Goal: Transaction & Acquisition: Subscribe to service/newsletter

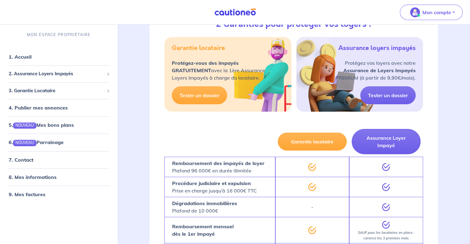
scroll to position [119, 0]
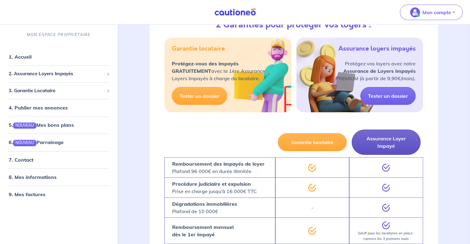
click at [371, 145] on button "Assurance Loyer Impayé" at bounding box center [386, 142] width 69 height 25
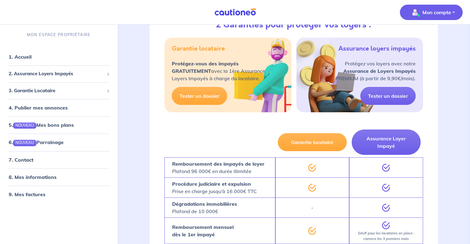
click at [414, 15] on img "button" at bounding box center [415, 12] width 10 height 10
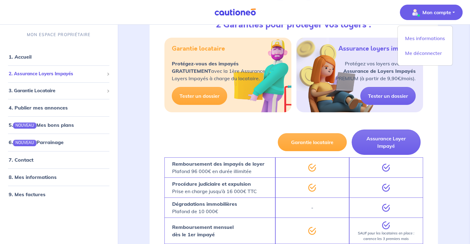
click at [42, 73] on span "2. Assurance Loyers Impayés" at bounding box center [56, 73] width 95 height 7
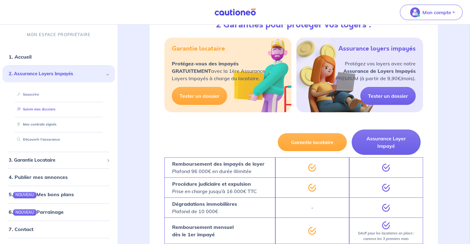
click at [45, 108] on link "Suivre mes dossiers" at bounding box center [35, 110] width 41 height 4
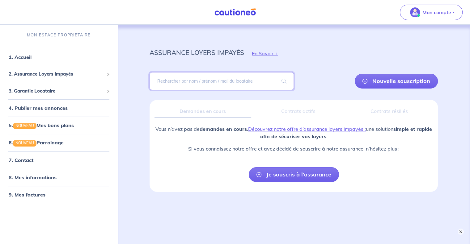
click at [207, 87] on input "search" at bounding box center [222, 81] width 144 height 18
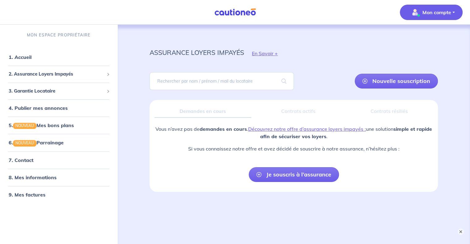
click at [433, 19] on button "Mon compte" at bounding box center [431, 12] width 63 height 15
click at [423, 38] on link "Mes informations" at bounding box center [425, 38] width 50 height 10
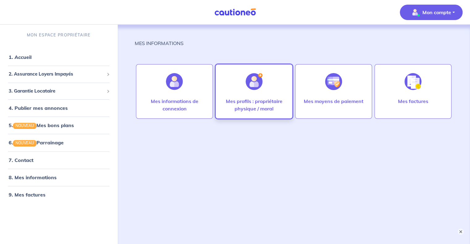
click at [243, 110] on p "Mes profils : propriétaire physique / moral" at bounding box center [254, 105] width 64 height 15
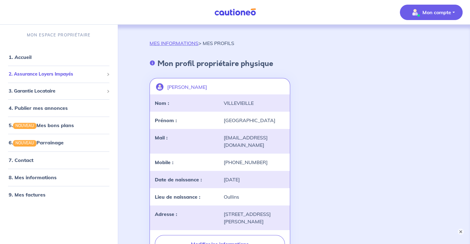
click at [77, 67] on li "2. Assurance Loyers Impayés Souscrire Suivre mes dossiers Mes contrats signés […" at bounding box center [58, 74] width 112 height 17
click at [78, 71] on span "2. Assurance Loyers Impayés" at bounding box center [56, 74] width 95 height 7
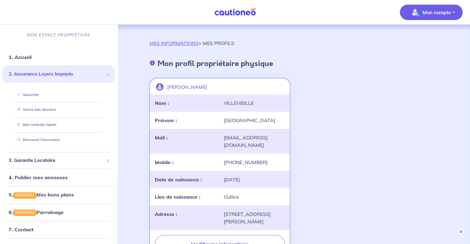
click at [38, 96] on link "Souscrire" at bounding box center [27, 95] width 24 height 4
click at [46, 112] on link "Suivre mes dossiers" at bounding box center [35, 110] width 41 height 4
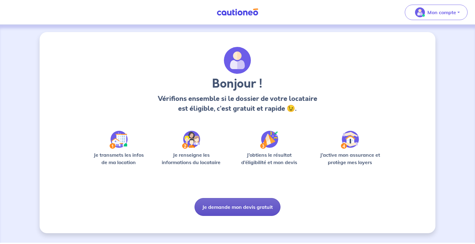
click at [235, 210] on button "Je demande mon devis gratuit" at bounding box center [237, 207] width 86 height 18
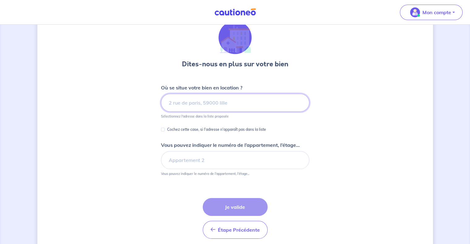
scroll to position [27, 0]
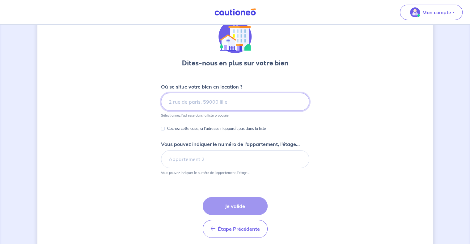
click at [190, 96] on input at bounding box center [235, 102] width 148 height 18
click at [211, 95] on input at bounding box center [235, 102] width 148 height 18
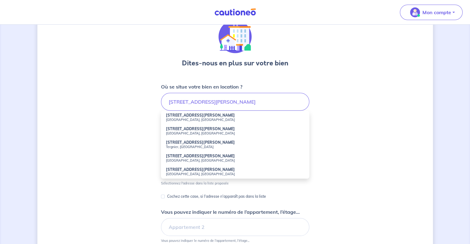
click at [183, 173] on small "Saint-Étienne, France" at bounding box center [235, 174] width 138 height 4
type input "14 Rue Henri Brisson, Saint-Étienne, France"
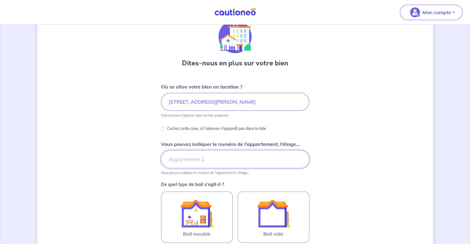
click at [193, 160] on input "Vous pouvez indiquer le numéro de l’appartement, l’étage..." at bounding box center [235, 160] width 148 height 18
type input "Etage 3 - Porte gauche"
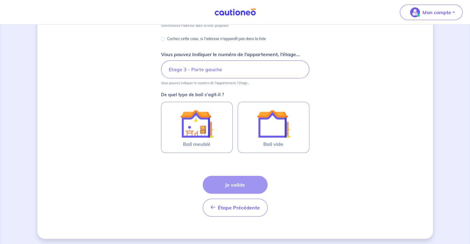
scroll to position [118, 0]
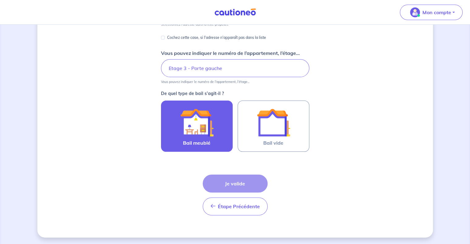
click at [201, 129] on img at bounding box center [196, 122] width 33 height 33
click at [0, 0] on input "Bail meublé" at bounding box center [0, 0] width 0 height 0
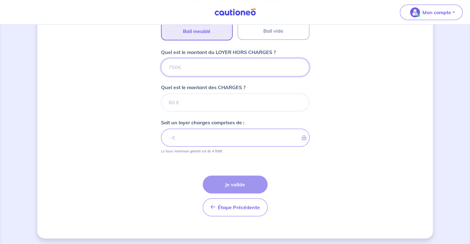
scroll to position [231, 0]
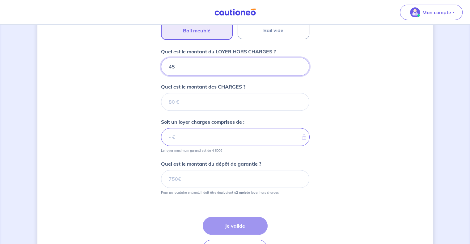
type input "450"
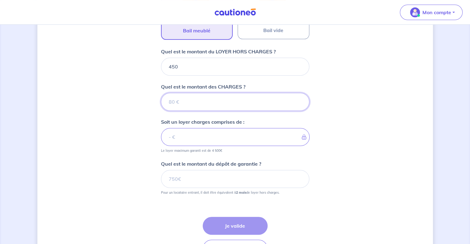
click at [223, 99] on input "Quel est le montant des CHARGES ?" at bounding box center [235, 102] width 148 height 18
type input "0"
type input "450"
type input "0"
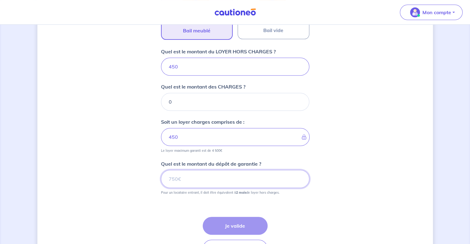
click at [217, 176] on input "Quel est le montant du dépôt de garantie ?" at bounding box center [235, 179] width 148 height 18
type input "900"
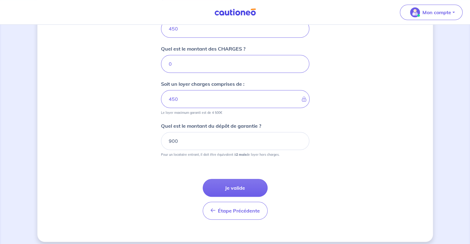
scroll to position [273, 0]
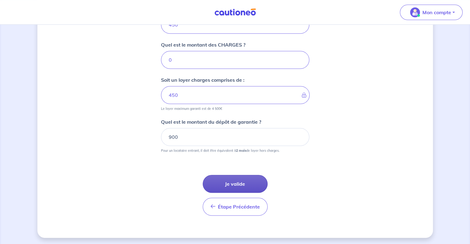
click at [220, 184] on button "Je valide" at bounding box center [235, 184] width 65 height 18
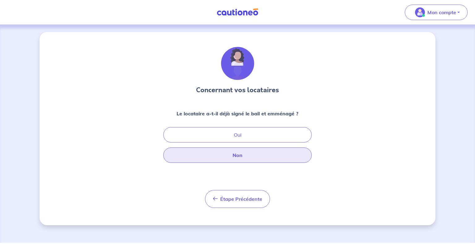
click at [227, 154] on button "Non" at bounding box center [237, 155] width 148 height 15
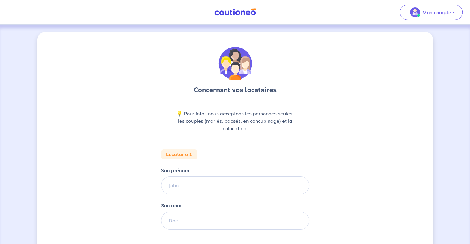
scroll to position [45, 0]
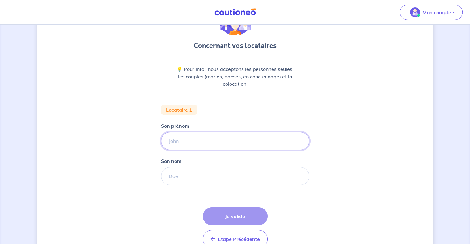
click at [184, 139] on input "Son prénom" at bounding box center [235, 141] width 148 height 18
click at [176, 176] on input "Son nom" at bounding box center [235, 177] width 148 height 18
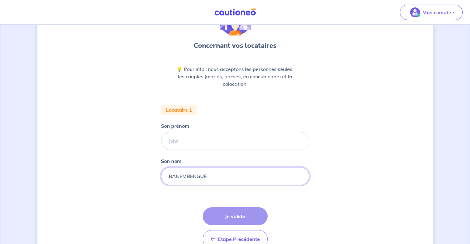
type input "BANEMBENGUE"
click at [200, 143] on input "Son prénom" at bounding box center [235, 141] width 148 height 18
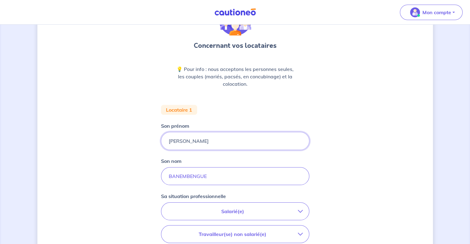
type input "Daniel"
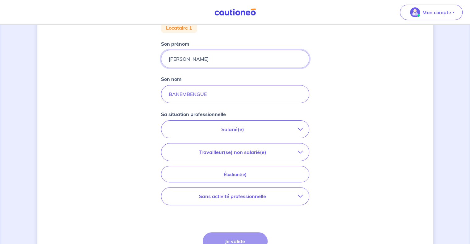
scroll to position [131, 0]
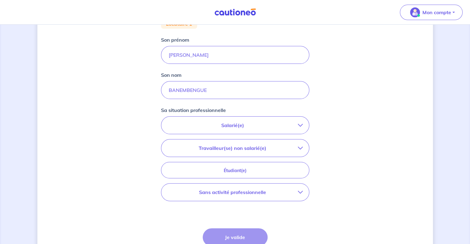
click at [243, 187] on button "Sans activité professionnelle" at bounding box center [235, 192] width 148 height 17
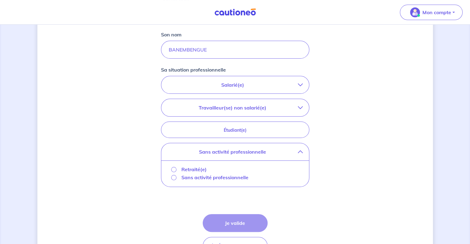
scroll to position [172, 0]
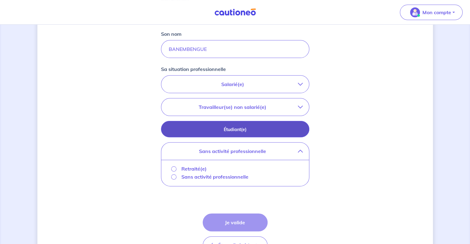
click at [235, 132] on p "Étudiant(e)" at bounding box center [235, 129] width 133 height 7
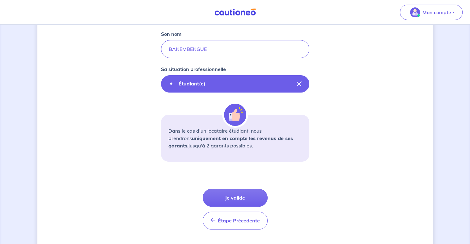
click at [300, 83] on icon "button" at bounding box center [299, 84] width 5 height 5
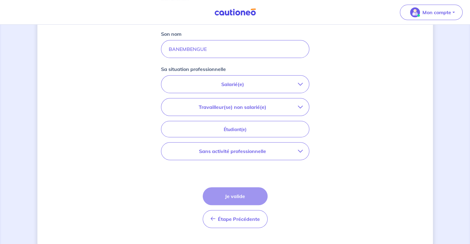
click at [225, 148] on p "Sans activité professionnelle" at bounding box center [233, 151] width 130 height 7
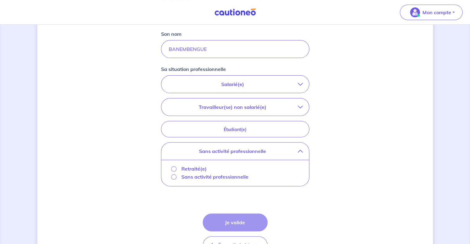
click at [208, 177] on p "Sans activité professionnelle" at bounding box center [214, 176] width 67 height 7
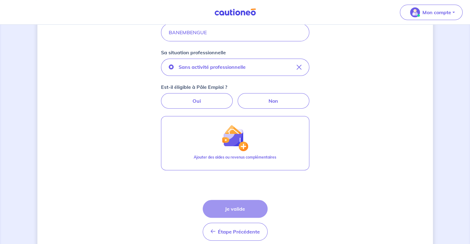
scroll to position [189, 0]
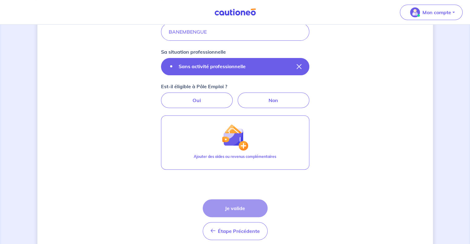
click at [299, 63] on button "Sans activité professionnelle" at bounding box center [235, 66] width 148 height 17
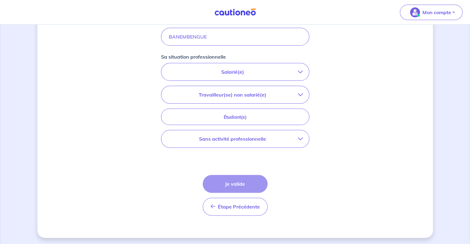
scroll to position [163, 0]
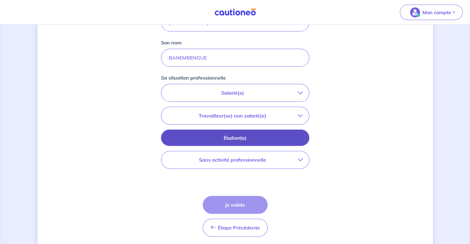
click at [243, 140] on p "Étudiant(e)" at bounding box center [235, 138] width 133 height 7
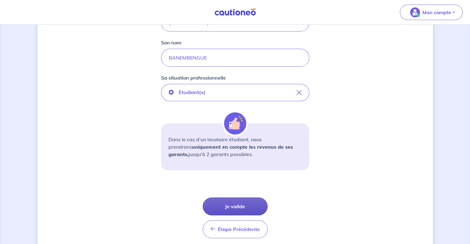
click at [232, 206] on button "Je valide" at bounding box center [235, 207] width 65 height 18
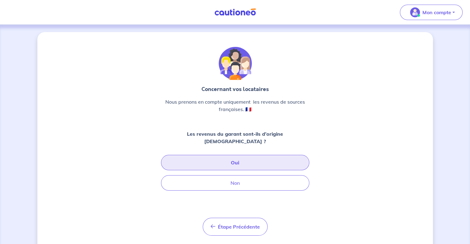
click at [246, 158] on button "Oui" at bounding box center [235, 162] width 148 height 15
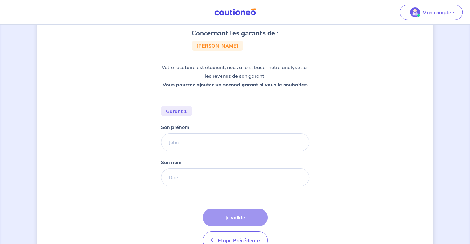
scroll to position [63, 0]
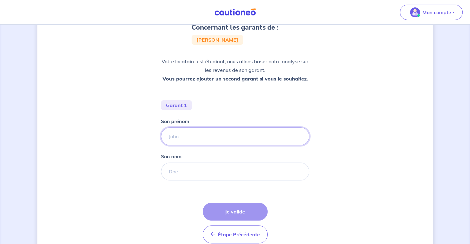
click at [174, 138] on input "Son prénom" at bounding box center [235, 137] width 148 height 18
type input "Alahouele"
click at [194, 169] on input "Son nom" at bounding box center [235, 172] width 148 height 18
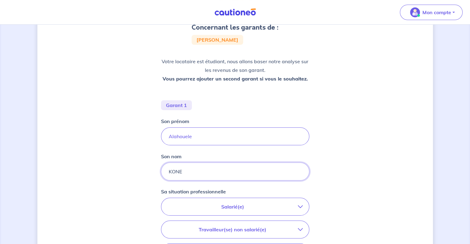
scroll to position [172, 0]
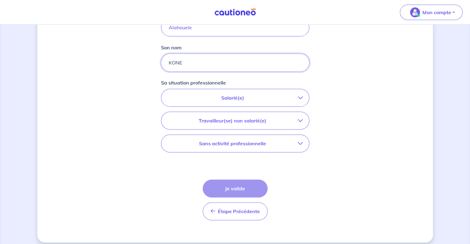
type input "KONE"
click at [248, 99] on p "Salarié(e)" at bounding box center [233, 97] width 130 height 7
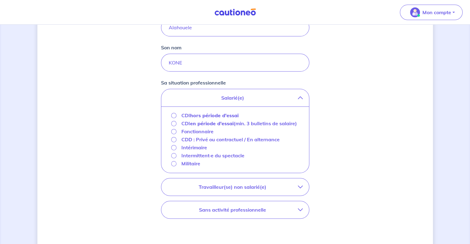
click at [205, 117] on strong "hors période d'essai" at bounding box center [214, 115] width 49 height 6
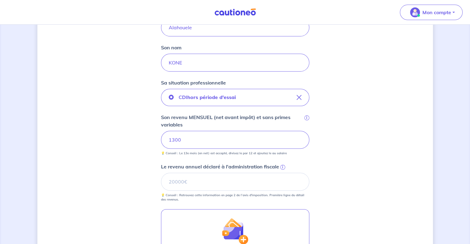
drag, startPoint x: 253, startPoint y: 146, endPoint x: 162, endPoint y: 131, distance: 92.1
click at [162, 131] on div "1300" at bounding box center [235, 140] width 148 height 18
type input "1"
click at [268, 180] on input "Le revenu annuel déclaré à l'administration fiscale i" at bounding box center [235, 182] width 148 height 18
click at [205, 173] on input "18965" at bounding box center [235, 182] width 148 height 18
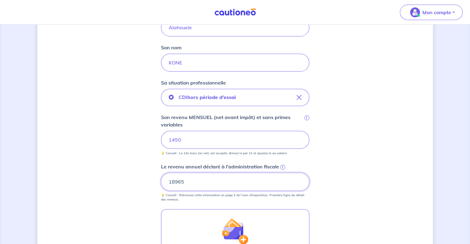
type input "18965"
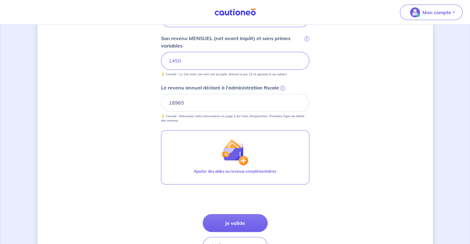
scroll to position [256, 0]
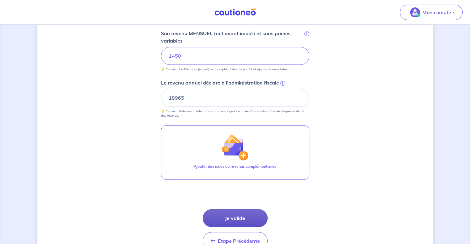
click at [230, 214] on button "Je valide" at bounding box center [235, 219] width 65 height 18
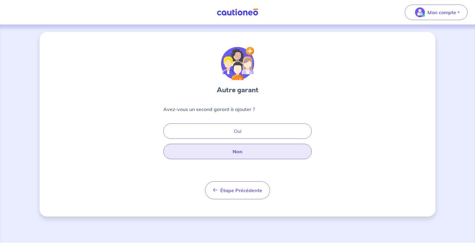
click at [240, 145] on button "Non" at bounding box center [237, 151] width 148 height 15
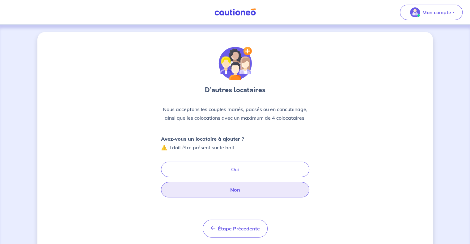
click at [236, 193] on button "Non" at bounding box center [235, 189] width 148 height 15
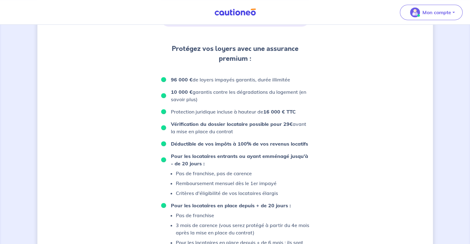
scroll to position [402, 0]
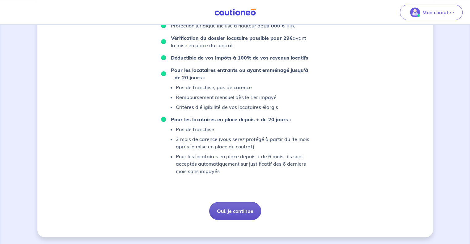
click at [241, 208] on button "Oui, je continue" at bounding box center [235, 211] width 52 height 18
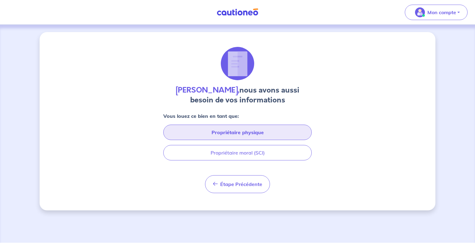
click at [245, 134] on button "Propriétaire physique" at bounding box center [237, 132] width 148 height 15
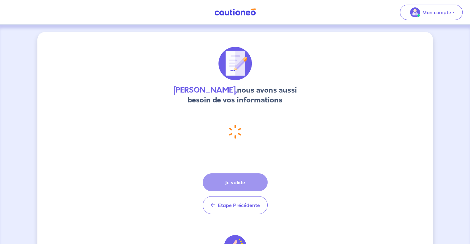
select select "FR"
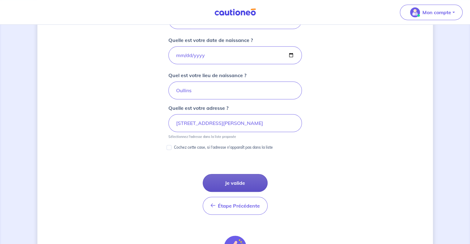
click at [249, 181] on button "Je valide" at bounding box center [235, 183] width 65 height 18
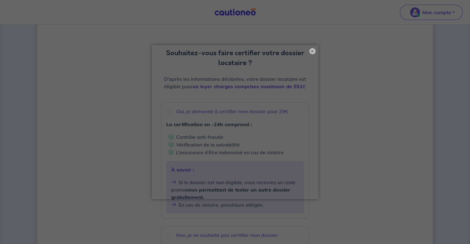
scroll to position [43, 0]
click at [309, 53] on button "×" at bounding box center [312, 51] width 7 height 7
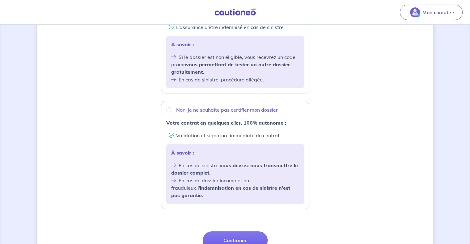
scroll to position [172, 0]
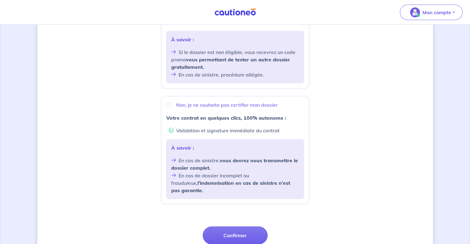
click at [240, 105] on p "Non, je ne souhaite pas certifier mon dossier" at bounding box center [227, 104] width 102 height 7
click at [171, 105] on input "Non, je ne souhaite pas certifier mon dossier" at bounding box center [168, 105] width 5 height 5
radio input "true"
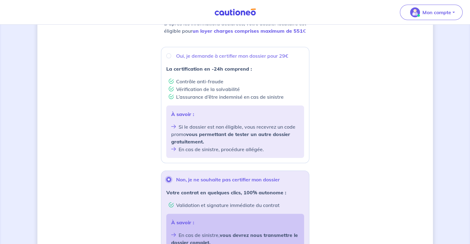
scroll to position [97, 0]
click at [200, 59] on p "Oui, je demande à certifier mon dossier pour 29€" at bounding box center [232, 56] width 112 height 7
click at [171, 59] on input "Oui, je demande à certifier mon dossier pour 29€" at bounding box center [168, 56] width 5 height 5
radio input "true"
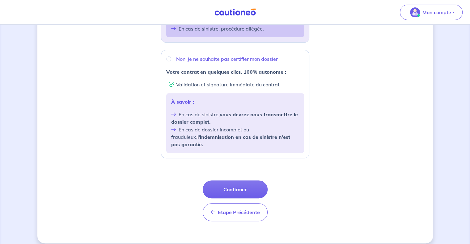
scroll to position [219, 0]
click at [246, 185] on button "Confirmer" at bounding box center [235, 189] width 65 height 18
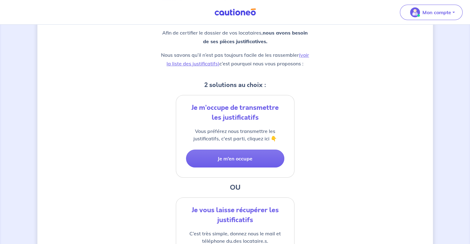
scroll to position [167, 0]
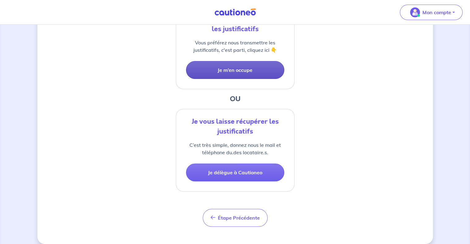
click at [247, 67] on button "Je m’en occupe" at bounding box center [235, 70] width 98 height 18
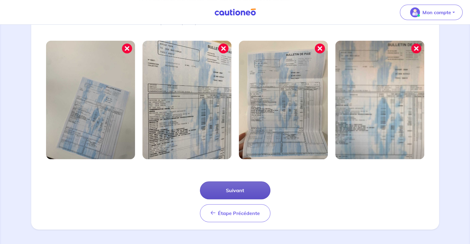
click at [242, 188] on button "Suivant" at bounding box center [235, 191] width 70 height 18
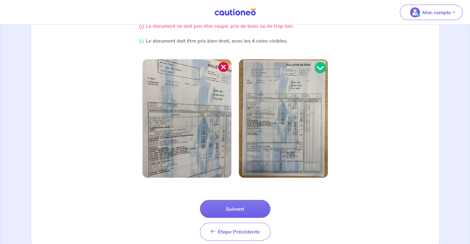
scroll to position [168, 0]
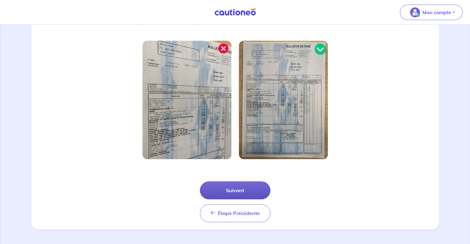
click at [232, 191] on button "Suivant" at bounding box center [235, 191] width 70 height 18
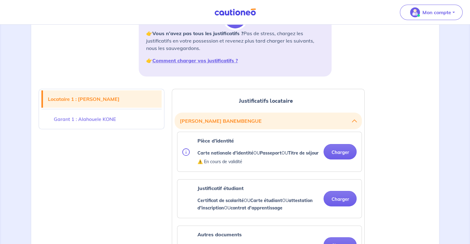
scroll to position [97, 0]
click at [330, 153] on button "Charger" at bounding box center [340, 151] width 33 height 15
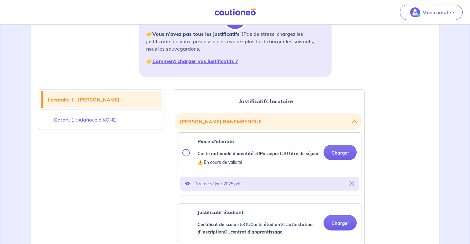
scroll to position [0, 0]
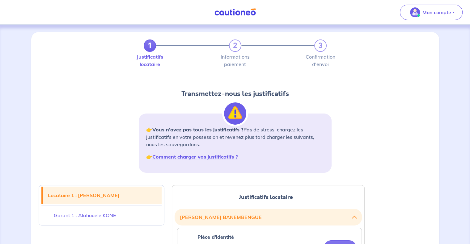
click at [70, 15] on nav "Mon compte Me déconnecter" at bounding box center [235, 12] width 470 height 25
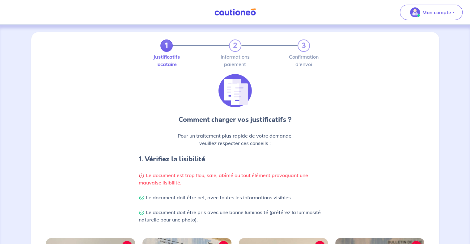
scroll to position [153, 0]
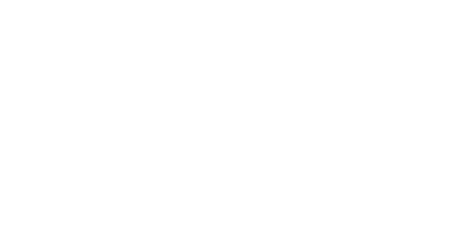
click at [80, 0] on html "Navigated to new page at /pbi/choose-documents/" at bounding box center [237, 0] width 475 height 0
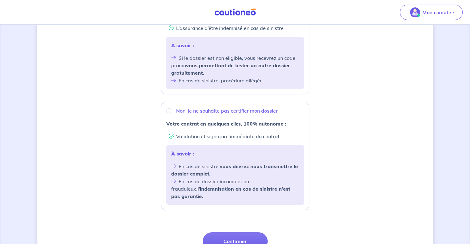
scroll to position [167, 0]
drag, startPoint x: 186, startPoint y: 107, endPoint x: 168, endPoint y: 113, distance: 18.7
click at [168, 113] on input "Non, je ne souhaite pas certifier mon dossier" at bounding box center [168, 110] width 5 height 5
radio input "true"
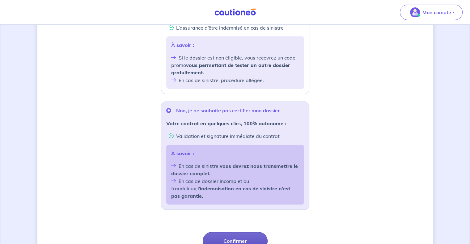
click at [227, 236] on button "Confirmer" at bounding box center [235, 241] width 65 height 18
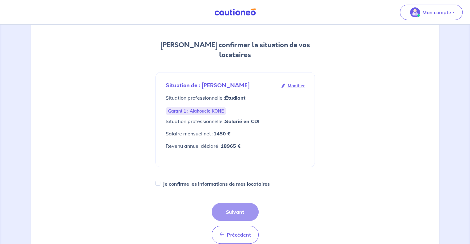
scroll to position [64, 0]
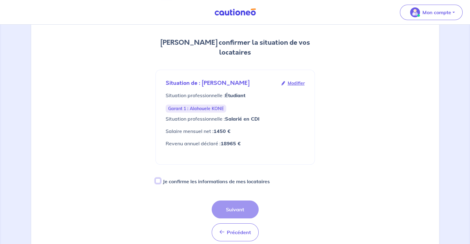
click at [157, 179] on input "Je confirme les informations de mes locataires" at bounding box center [157, 181] width 5 height 5
checkbox input "true"
click at [249, 202] on button "Suivant" at bounding box center [235, 210] width 47 height 18
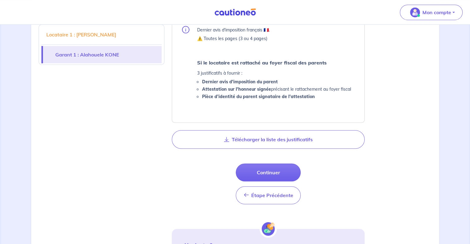
scroll to position [501, 0]
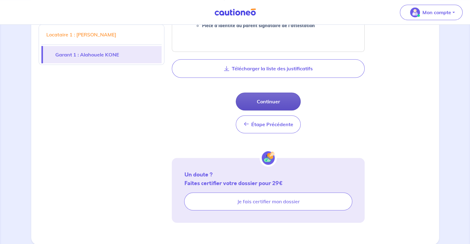
click at [266, 101] on button "Continuer" at bounding box center [268, 102] width 65 height 18
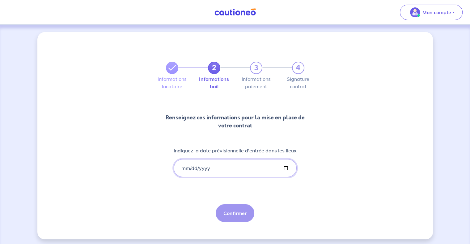
click at [219, 171] on input "Indiquez la date prévisionnelle d'entrée dans les lieux" at bounding box center [235, 168] width 123 height 18
click at [184, 172] on input "Indiquez la date prévisionnelle d'entrée dans les lieux" at bounding box center [235, 168] width 123 height 18
click at [183, 170] on input "Indiquez la date prévisionnelle d'entrée dans les lieux" at bounding box center [235, 168] width 123 height 18
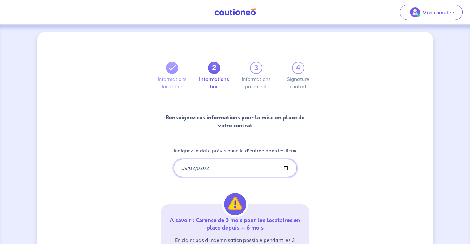
type input "2025-09-02"
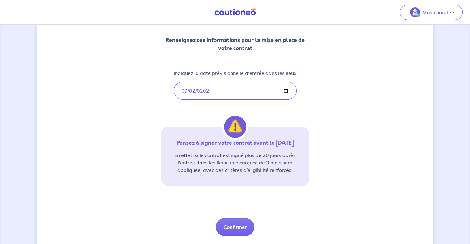
scroll to position [78, 0]
click at [237, 222] on button "Confirmer" at bounding box center [235, 227] width 39 height 18
select select "FR"
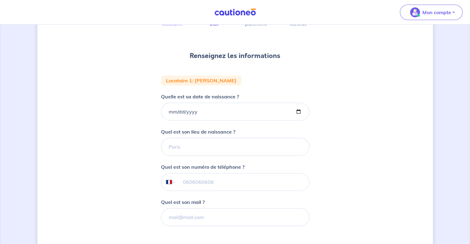
scroll to position [66, 0]
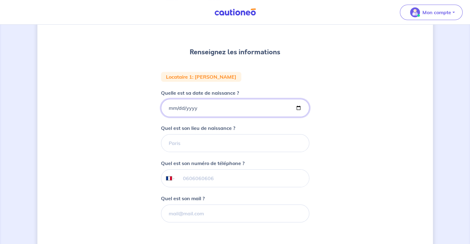
click at [169, 107] on input "Quelle est sa date de naissance ?" at bounding box center [235, 108] width 148 height 18
type input "1995-05-13"
click at [188, 149] on input "Quel est son lieu de naissance ?" at bounding box center [235, 143] width 148 height 18
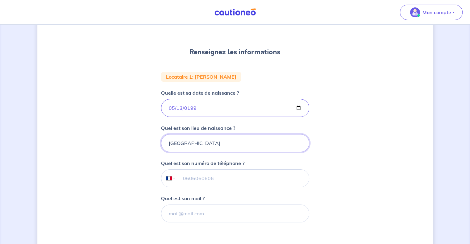
drag, startPoint x: 172, startPoint y: 145, endPoint x: 142, endPoint y: 147, distance: 29.7
click at [142, 147] on div "2 3 4 Informations locataire Informations bail Informations paiement Signature …" at bounding box center [235, 137] width 396 height 342
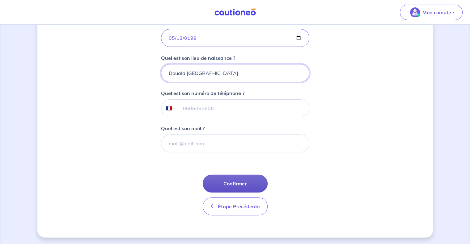
type input "Douala Cameroun"
click at [229, 184] on button "Confirmer" at bounding box center [235, 184] width 65 height 18
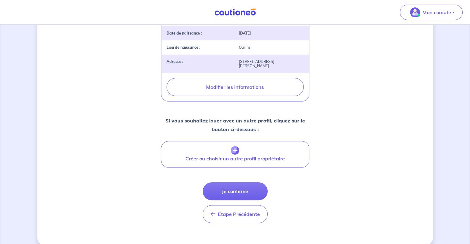
scroll to position [198, 0]
click at [223, 200] on button "Je confirme" at bounding box center [235, 191] width 65 height 18
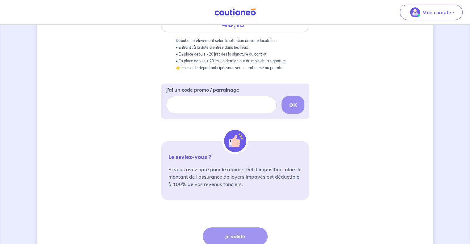
scroll to position [143, 0]
click at [220, 114] on div "J’ai un code promo / parrainage OK" at bounding box center [235, 100] width 138 height 35
click at [225, 110] on input "J’ai un code promo / parrainage" at bounding box center [221, 105] width 111 height 18
type input "SUMMER"
click at [284, 103] on div "SUMMER OK" at bounding box center [235, 105] width 138 height 18
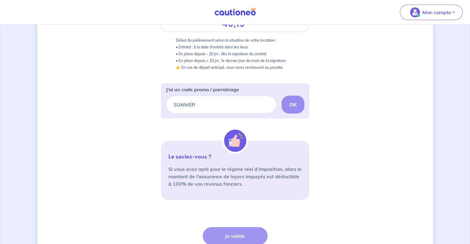
click at [288, 103] on div "SUMMER OK" at bounding box center [235, 105] width 138 height 18
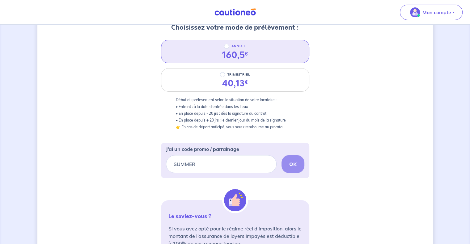
click at [236, 48] on p "ANNUEL" at bounding box center [238, 46] width 15 height 7
radio input "true"
click at [229, 48] on input "ANNUEL" at bounding box center [226, 46] width 5 height 5
click at [299, 166] on button "OK" at bounding box center [293, 164] width 23 height 18
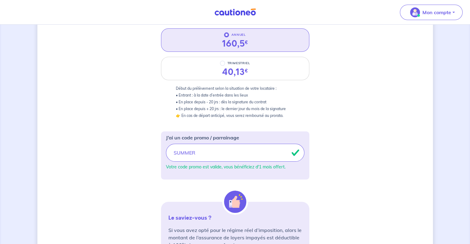
scroll to position [155, 0]
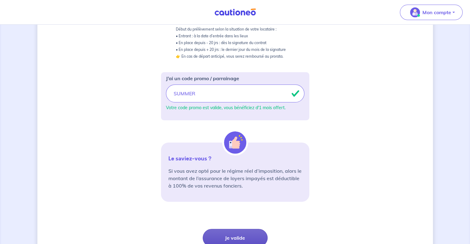
click at [227, 235] on button "Je valide" at bounding box center [235, 238] width 65 height 18
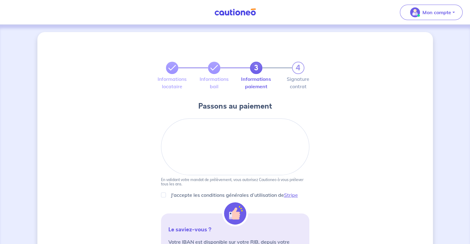
scroll to position [52, 0]
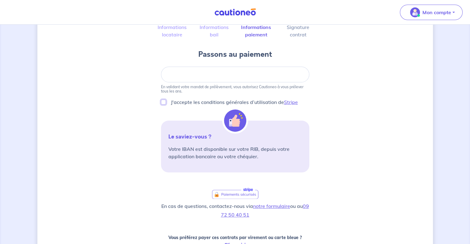
click at [165, 103] on input "J'accepte les conditions générales d’utilisation de Stripe" at bounding box center [163, 102] width 5 height 5
checkbox input "true"
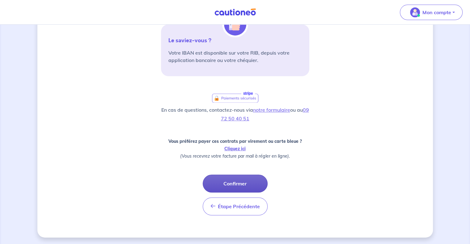
click at [243, 180] on button "Confirmer" at bounding box center [235, 184] width 65 height 18
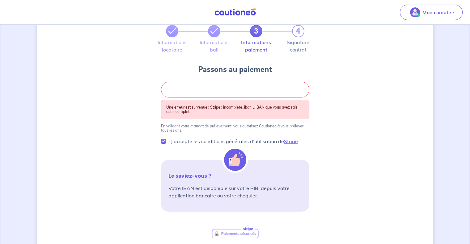
scroll to position [0, 0]
